Goal: Task Accomplishment & Management: Complete application form

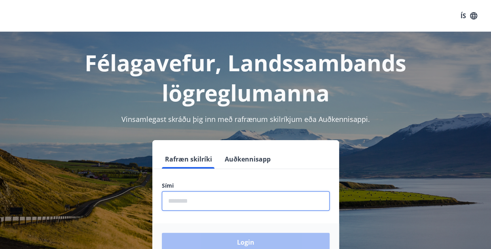
click at [188, 199] on input "phone" at bounding box center [246, 200] width 168 height 19
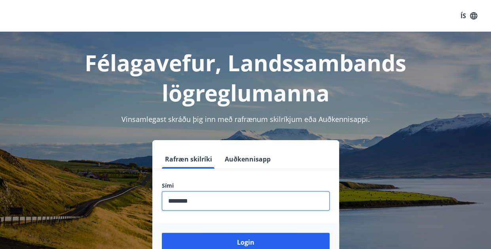
scroll to position [97, 0]
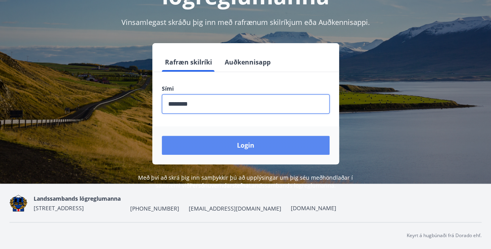
type input "********"
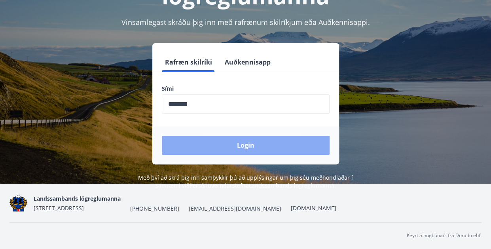
click at [242, 142] on button "Login" at bounding box center [246, 145] width 168 height 19
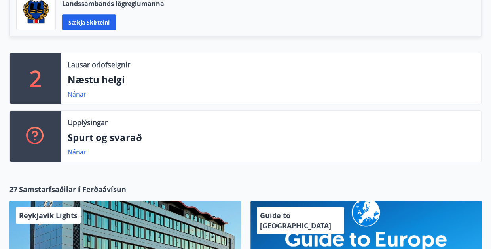
scroll to position [250, 0]
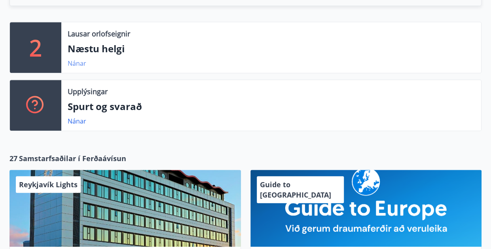
click at [72, 65] on link "Nánar" at bounding box center [77, 63] width 19 height 9
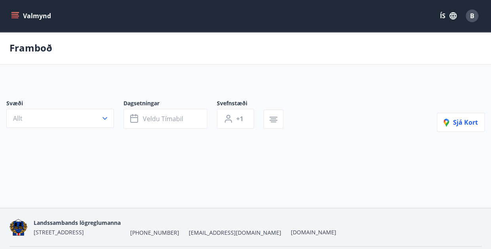
type input "*"
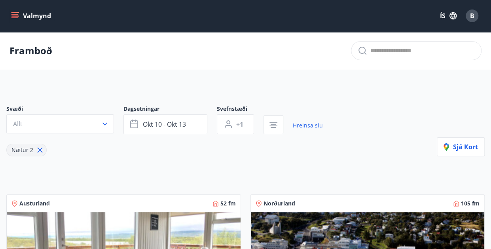
click at [34, 17] on button "Valmynd" at bounding box center [31, 16] width 45 height 14
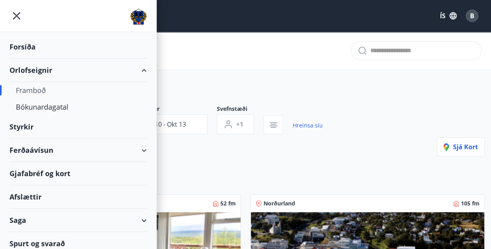
scroll to position [5, 0]
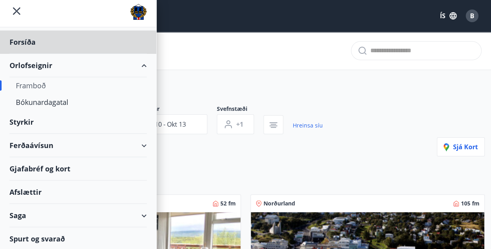
click at [24, 120] on div "Styrkir" at bounding box center [77, 121] width 137 height 23
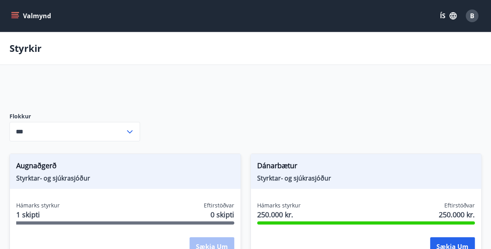
type input "***"
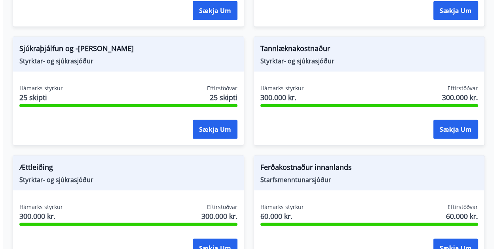
scroll to position [948, 0]
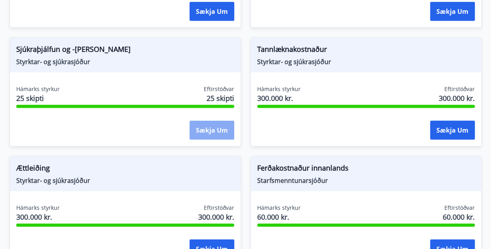
click at [226, 129] on button "Sækja um" at bounding box center [212, 130] width 45 height 19
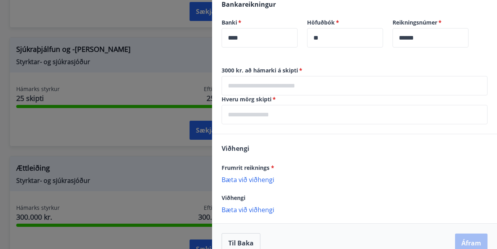
scroll to position [241, 0]
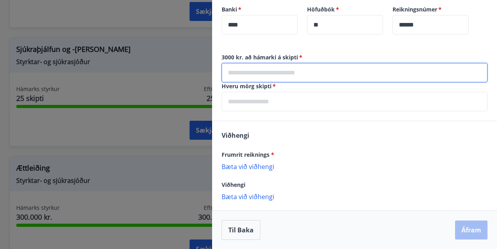
click at [254, 72] on input "text" at bounding box center [355, 72] width 266 height 19
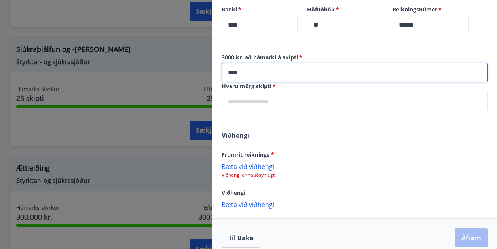
type input "****"
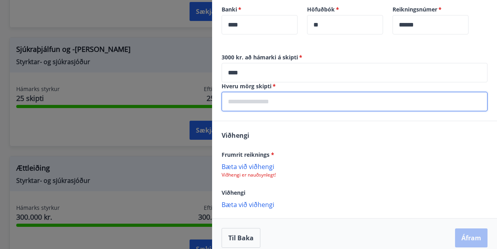
click at [241, 103] on input "text" at bounding box center [355, 101] width 266 height 19
type input "*"
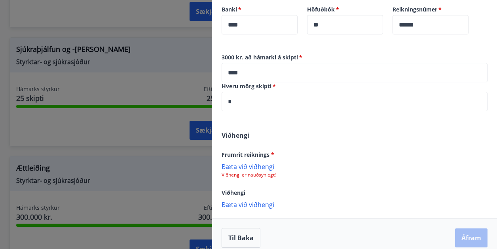
click at [309, 146] on div "Viðhengi Frumrit reiknings * Bæta við viðhengi Viðhengi er nauðsynlegt! Viðheng…" at bounding box center [354, 169] width 285 height 97
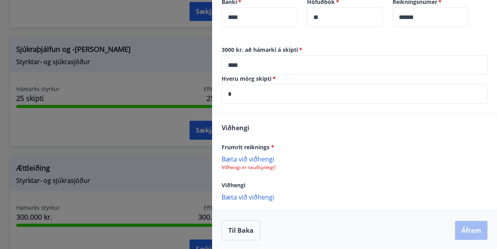
scroll to position [249, 0]
click at [245, 157] on p "Bæta við viðhengi" at bounding box center [355, 158] width 266 height 8
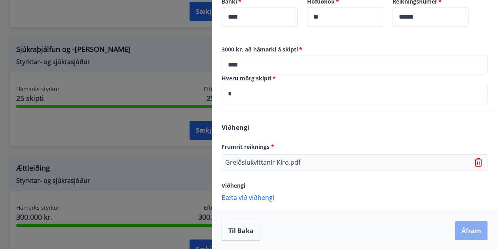
click at [467, 231] on button "Áfram" at bounding box center [471, 230] width 32 height 19
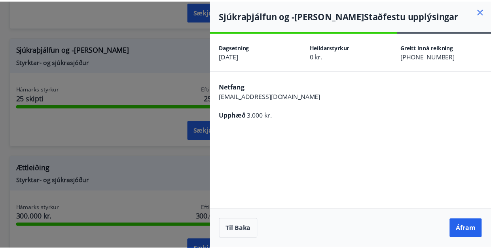
scroll to position [0, 0]
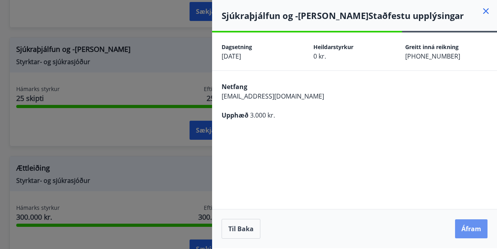
click at [467, 231] on button "Áfram" at bounding box center [471, 228] width 32 height 19
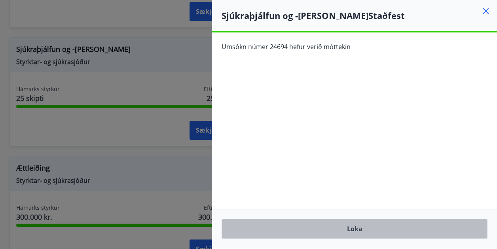
click at [354, 234] on button "Loka" at bounding box center [355, 229] width 266 height 20
